Goal: Task Accomplishment & Management: Manage account settings

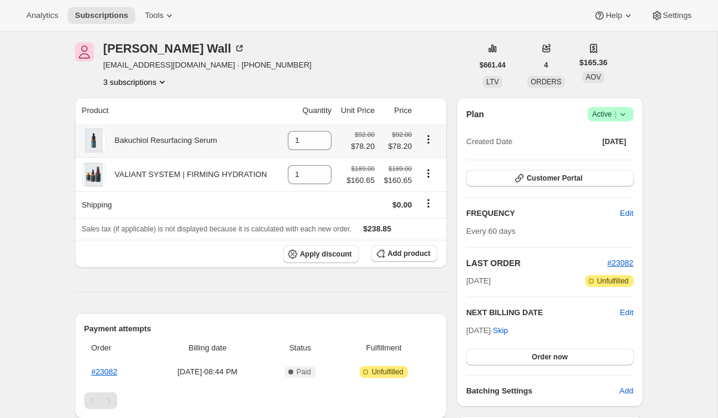
scroll to position [48, 0]
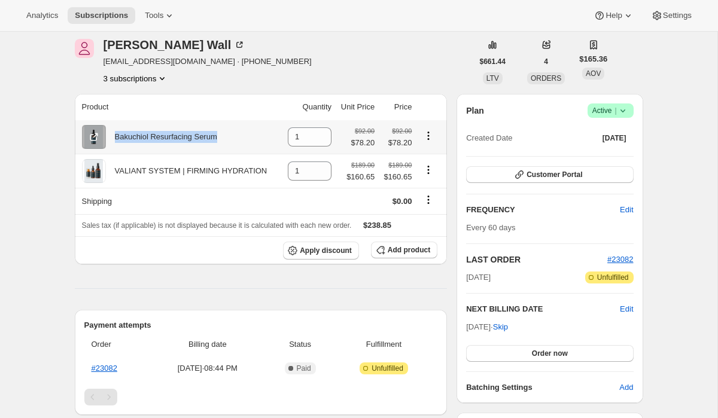
drag, startPoint x: 227, startPoint y: 138, endPoint x: 114, endPoint y: 138, distance: 113.0
click at [114, 138] on div "Bakuchiol Resurfacing Serum" at bounding box center [180, 137] width 196 height 24
copy div "Bakuchiol Resurfacing Serum"
click at [611, 107] on span "Active |" at bounding box center [610, 111] width 36 height 12
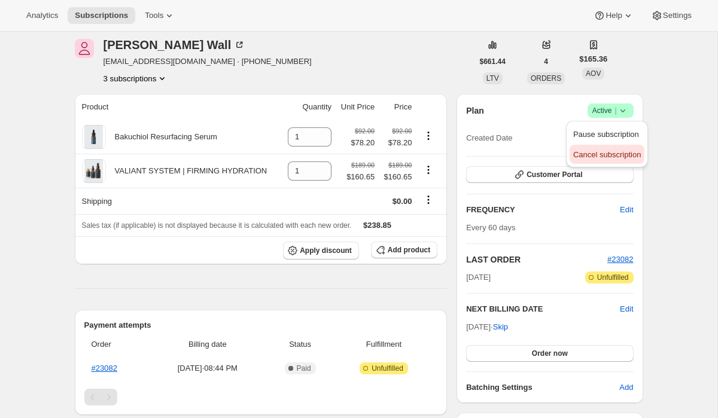
click at [609, 160] on button "Cancel subscription" at bounding box center [606, 154] width 75 height 19
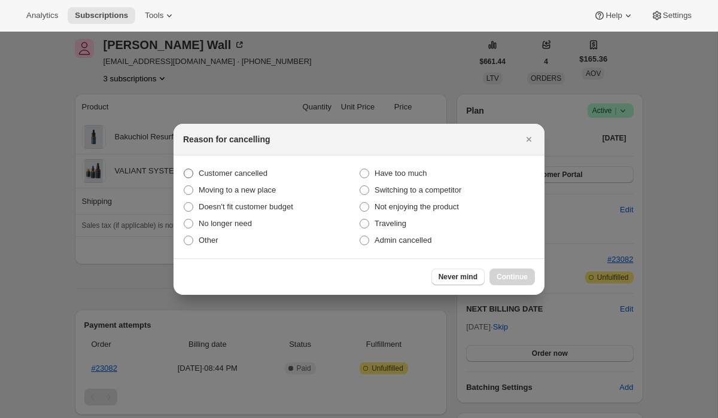
click at [255, 173] on span "Customer cancelled" at bounding box center [233, 173] width 69 height 9
click at [184, 169] on input "Customer cancelled" at bounding box center [184, 169] width 1 height 1
radio input "true"
click at [420, 238] on span "Admin cancelled" at bounding box center [402, 240] width 57 height 9
click at [360, 236] on input "Admin cancelled" at bounding box center [359, 236] width 1 height 1
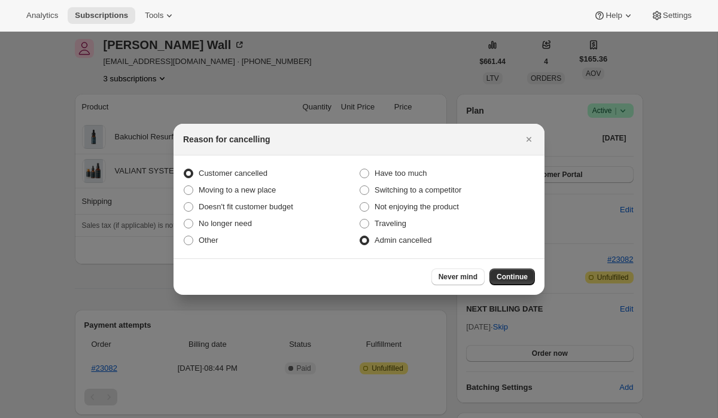
radio input "true"
radio input "false"
click at [510, 274] on span "Continue" at bounding box center [511, 277] width 31 height 10
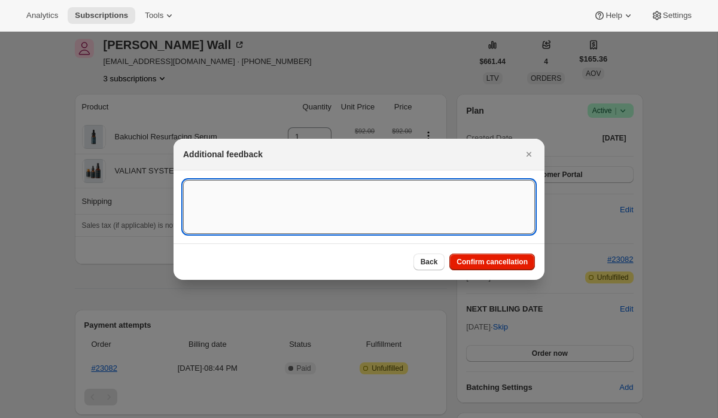
click at [402, 209] on textarea ":rbh:" at bounding box center [359, 207] width 352 height 54
type textarea "Original Subscription Order was cancelled."
click at [508, 262] on span "Confirm cancellation" at bounding box center [491, 262] width 71 height 10
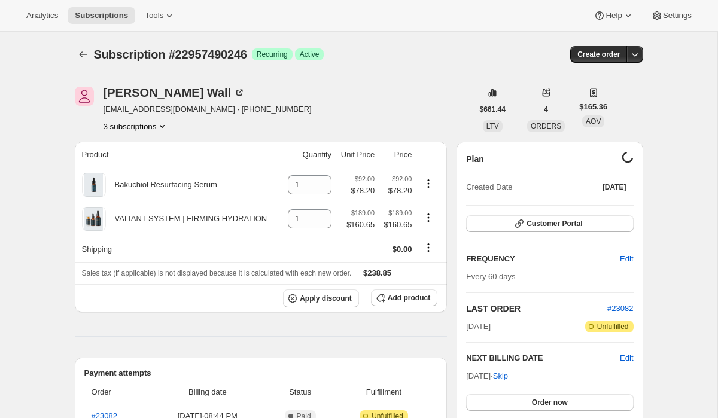
scroll to position [48, 0]
